Goal: Task Accomplishment & Management: Use online tool/utility

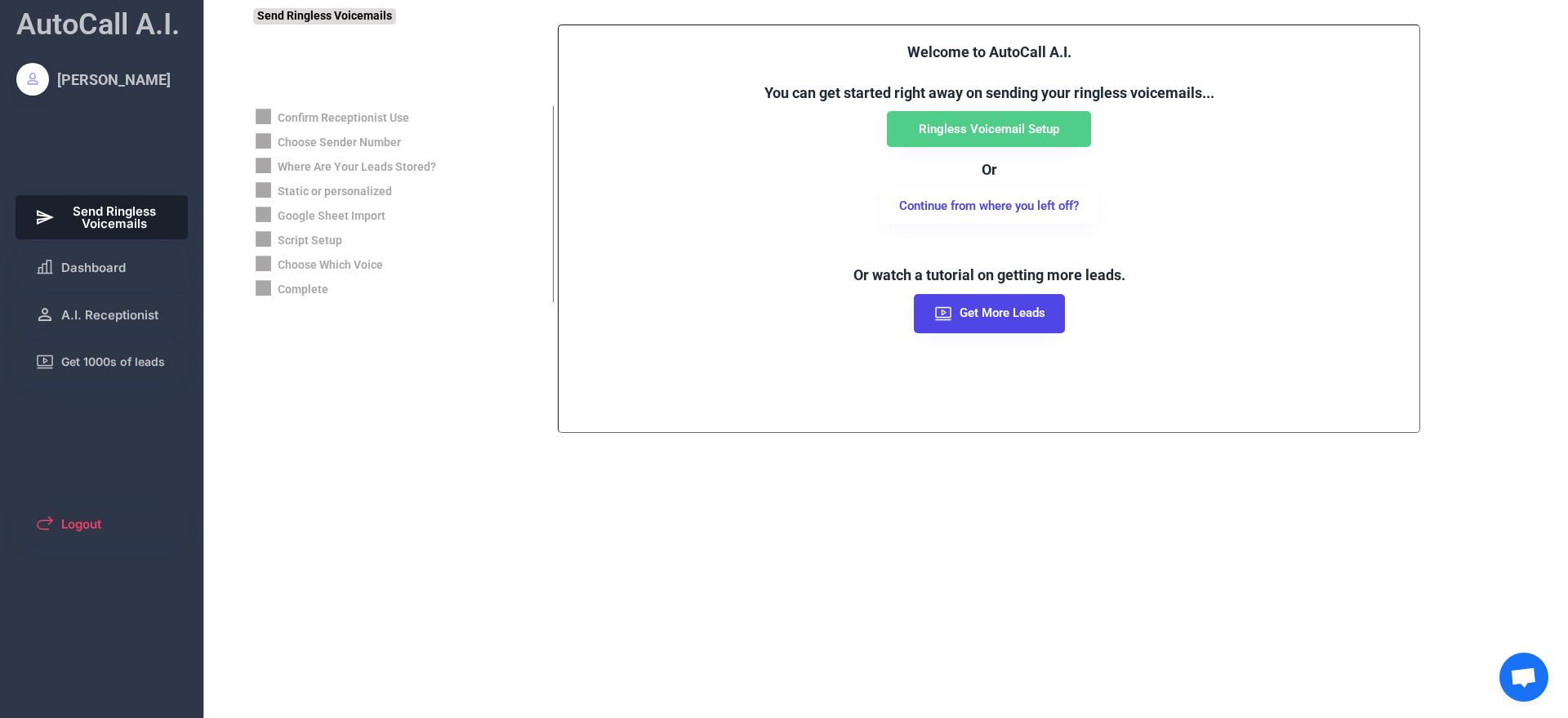
click at [337, 139] on div "Choose Sender Number" at bounding box center [339, 143] width 123 height 16
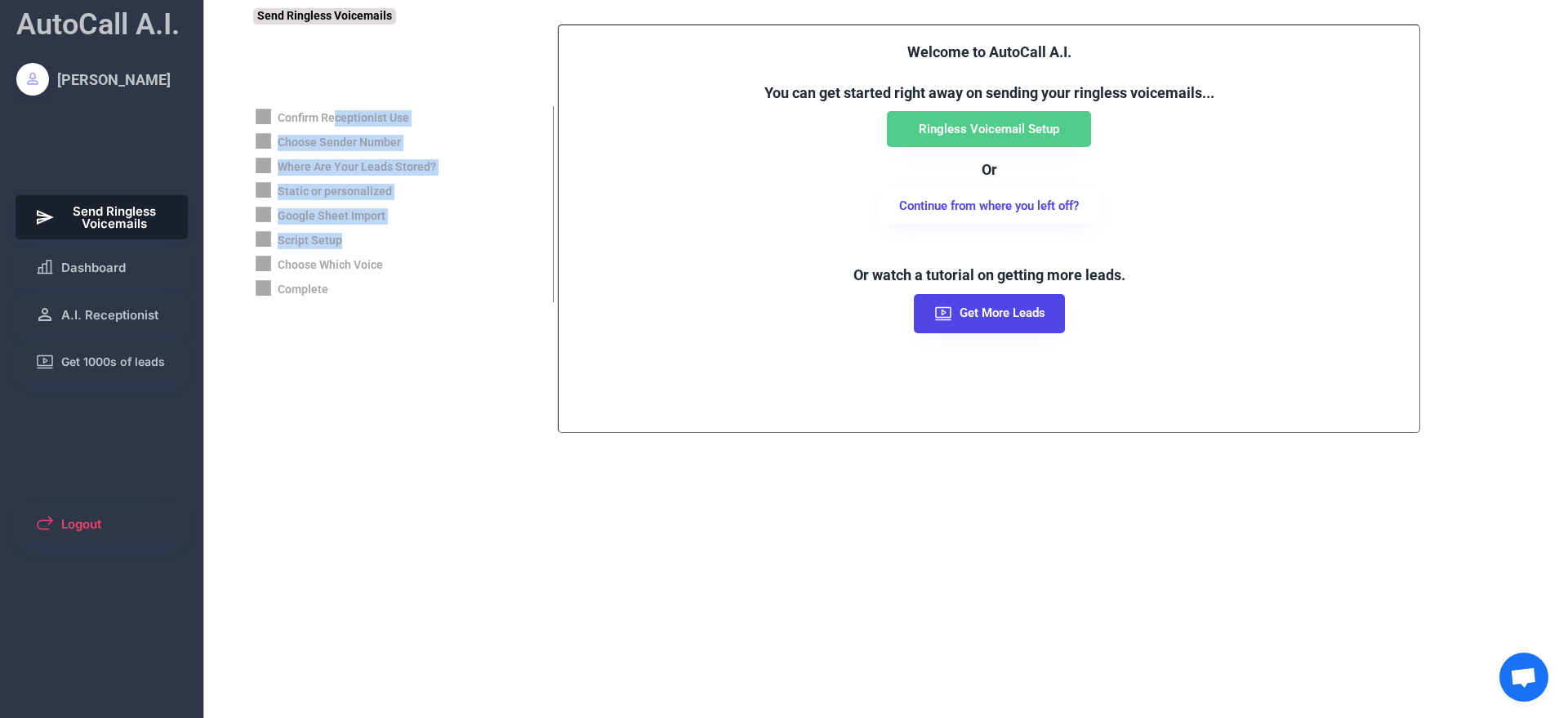
drag, startPoint x: 337, startPoint y: 113, endPoint x: 331, endPoint y: 251, distance: 138.1
click at [331, 251] on div "Confirm Receptionist Use Choose Sender Number Where Are Your Leads Stored? Stat…" at bounding box center [404, 203] width 301 height 196
click at [331, 251] on div "Script Setup" at bounding box center [403, 241] width 300 height 25
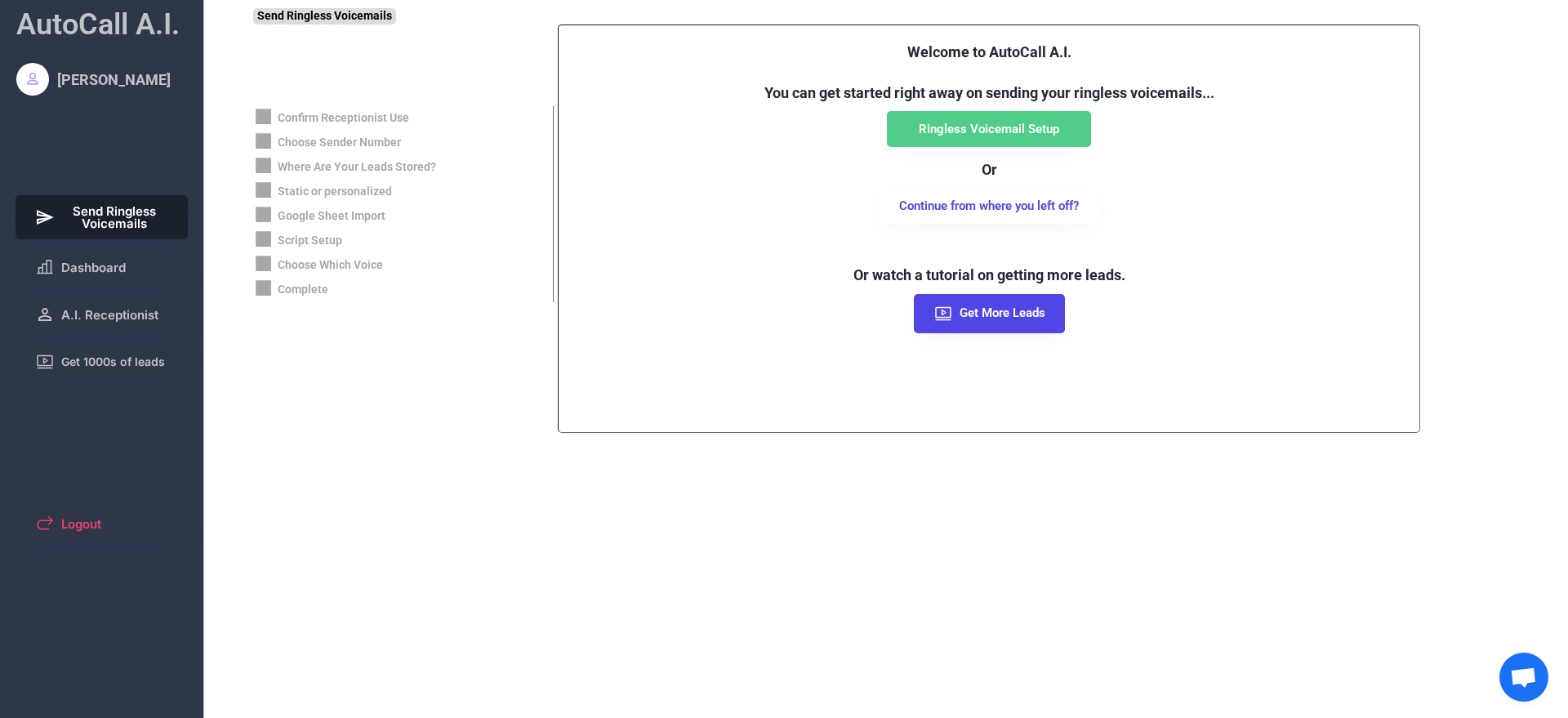
click at [356, 20] on div "Send Ringless Voicemails" at bounding box center [324, 16] width 143 height 16
click at [321, 17] on div "Send Ringless Voicemails" at bounding box center [324, 16] width 143 height 16
click at [102, 254] on button "Dashboard" at bounding box center [101, 266] width 173 height 39
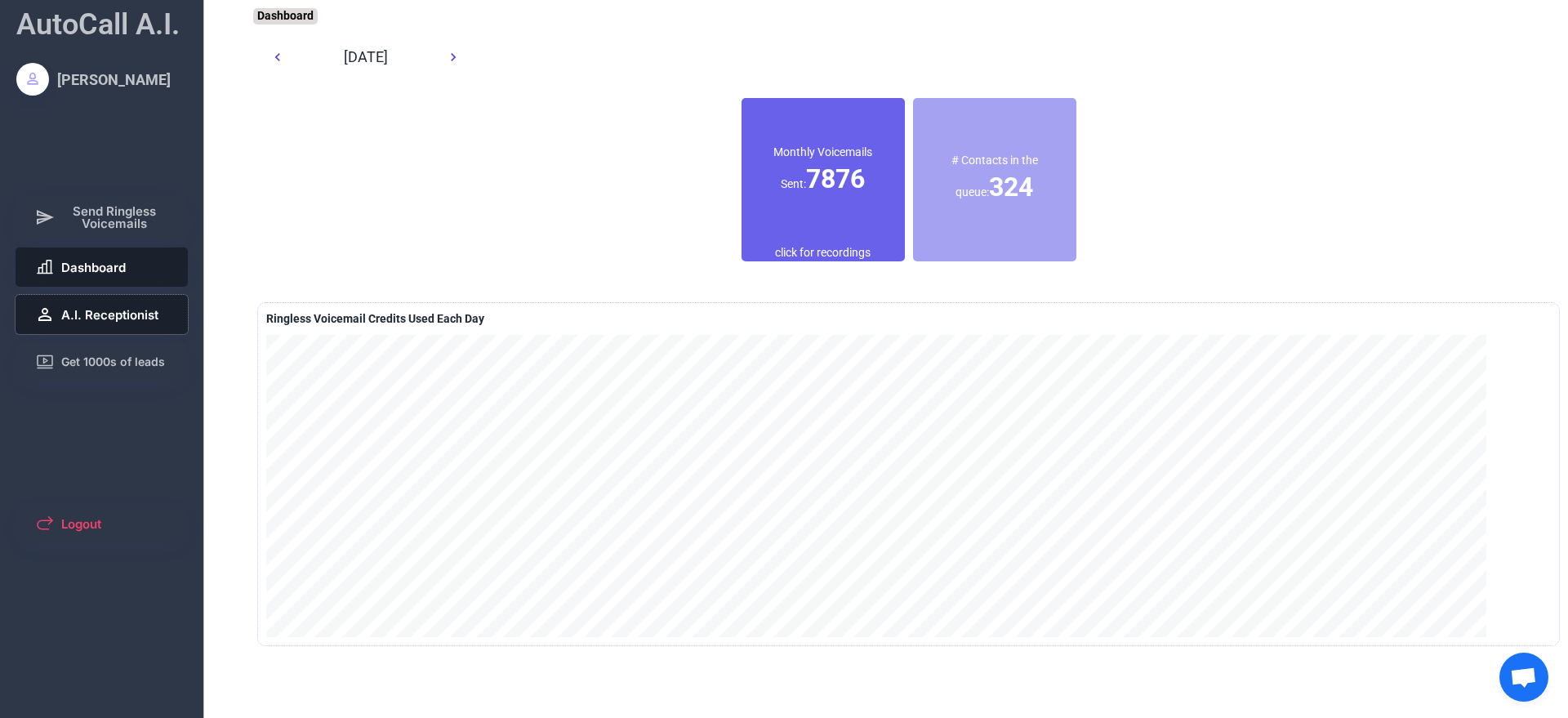
click at [107, 320] on span "A.I. Receptionist" at bounding box center [110, 315] width 97 height 12
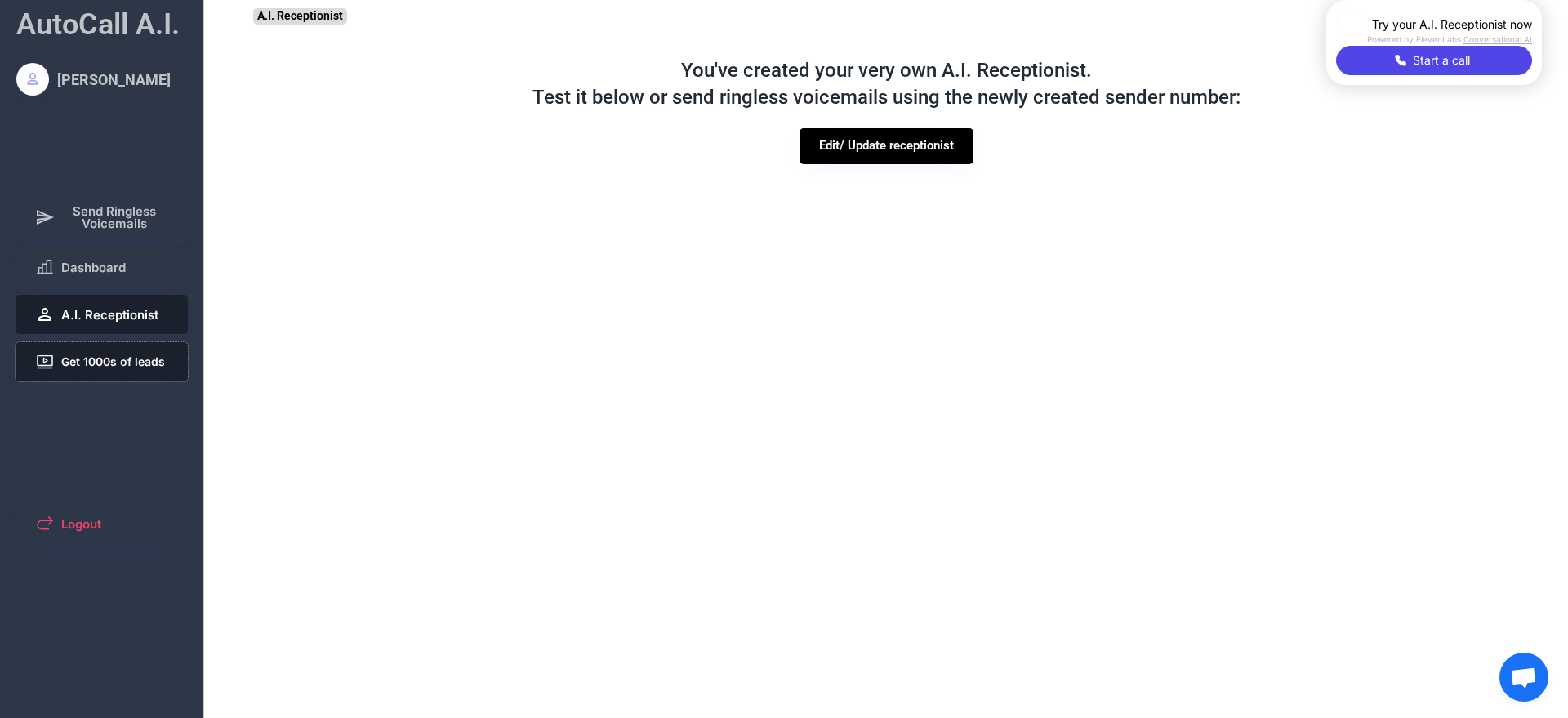
click at [134, 365] on span "Get 1000s of leads" at bounding box center [113, 362] width 104 height 11
click at [108, 227] on span "Send Ringless Voicemails" at bounding box center [115, 217] width 108 height 25
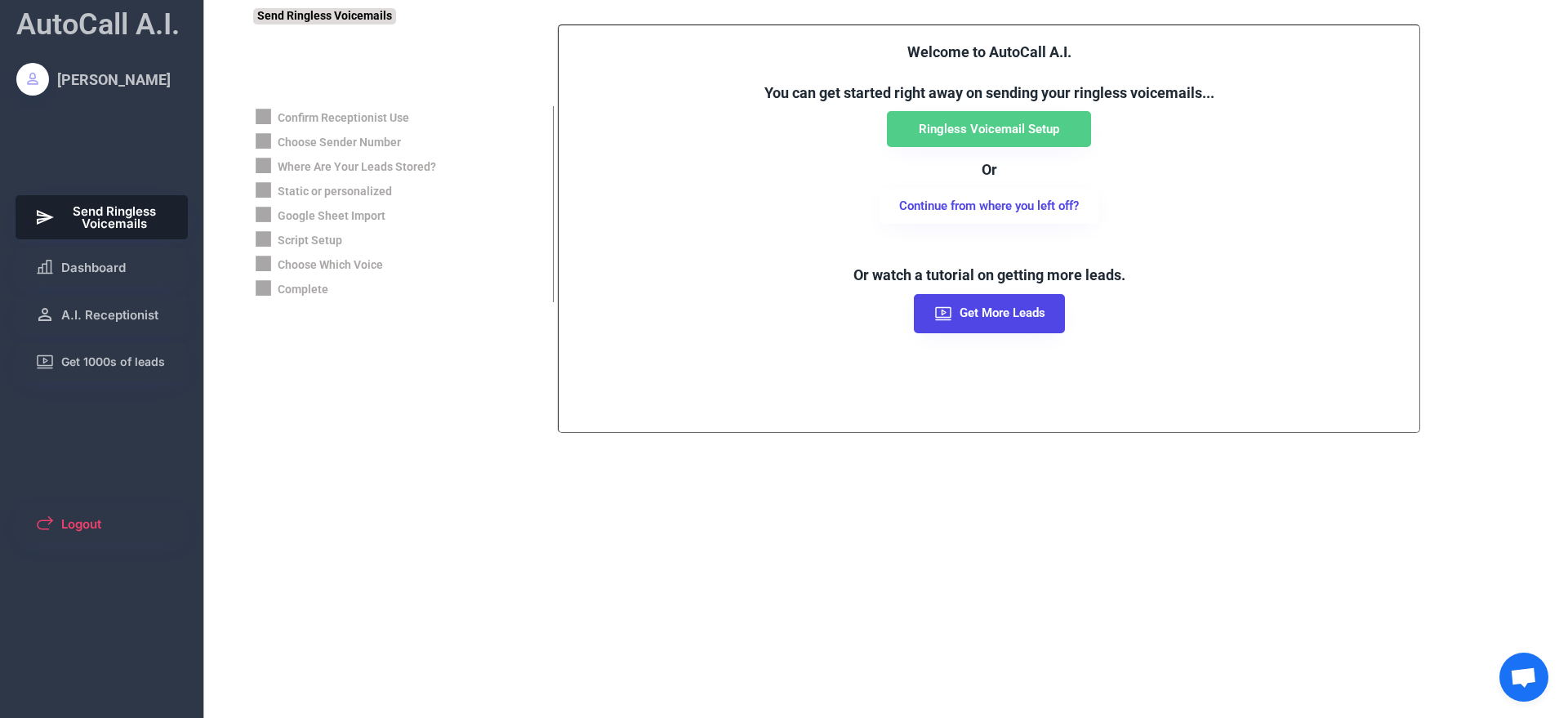
click at [308, 242] on div "Script Setup" at bounding box center [310, 240] width 64 height 16
click at [302, 236] on div "Script Setup" at bounding box center [310, 240] width 64 height 16
